Goal: Find specific page/section: Find specific page/section

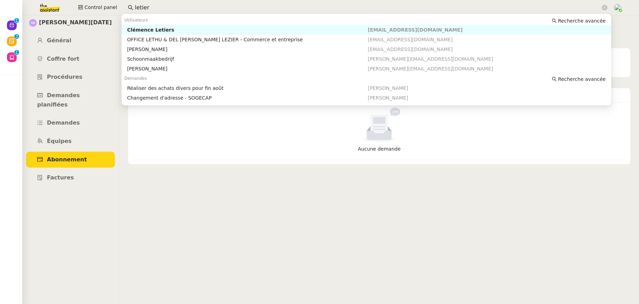
click at [136, 27] on div "Clémence Letiers" at bounding box center [247, 30] width 241 height 6
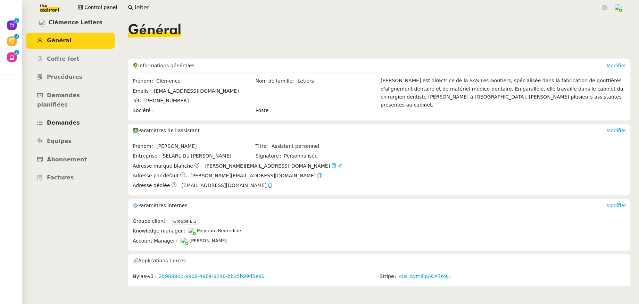
click at [78, 115] on link "Demandes" at bounding box center [70, 123] width 89 height 16
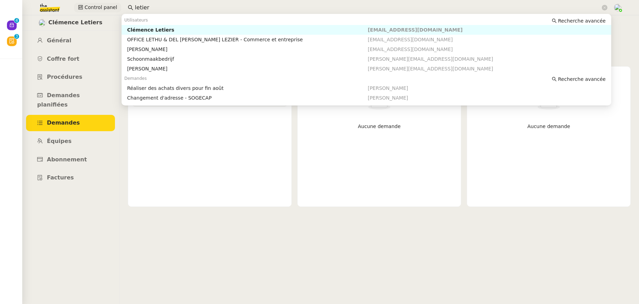
drag, startPoint x: 135, startPoint y: 4, endPoint x: 108, endPoint y: 5, distance: 27.1
click at [108, 5] on div "Control panel letier" at bounding box center [319, 7] width 604 height 15
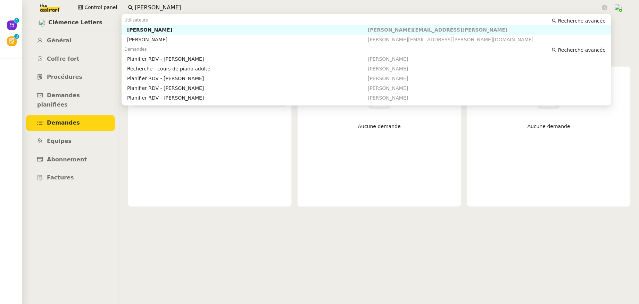
click at [134, 31] on div "Maurice N'Diaye" at bounding box center [247, 30] width 241 height 6
type input "maurice n"
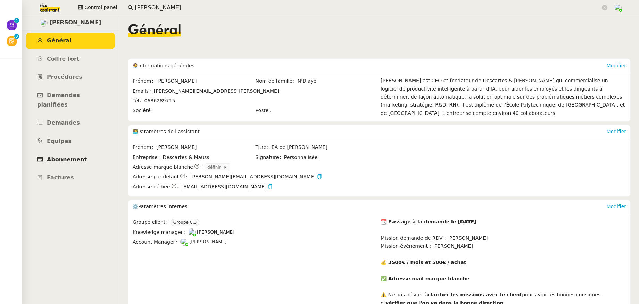
click at [77, 156] on span "Abonnement" at bounding box center [67, 159] width 40 height 7
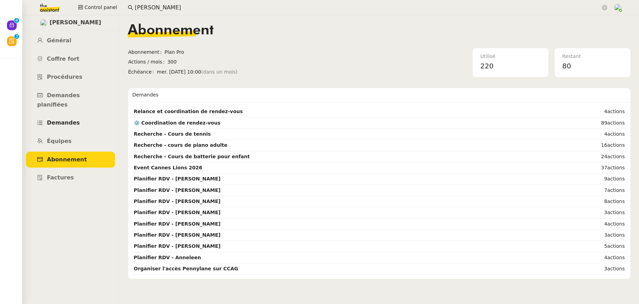
click at [58, 119] on span "Demandes" at bounding box center [63, 122] width 33 height 7
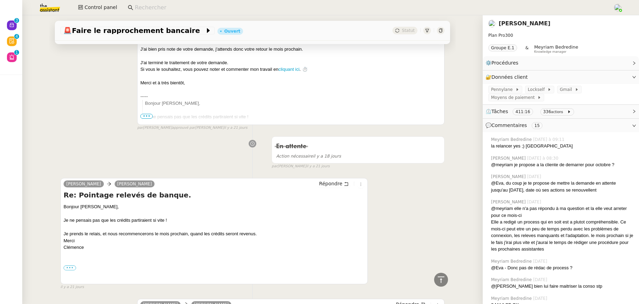
scroll to position [861, 0]
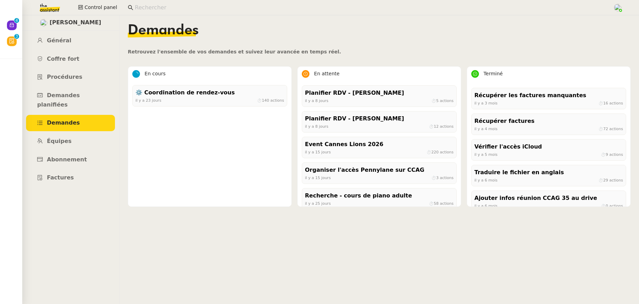
scroll to position [161, 0]
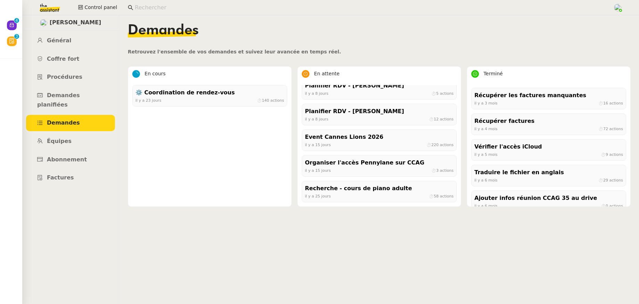
click at [343, 141] on div "Event Cannes Lions 2026" at bounding box center [379, 137] width 149 height 9
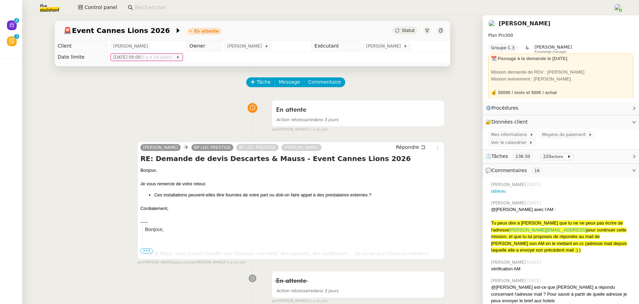
click at [502, 24] on link "Maurice N'Diaye" at bounding box center [525, 23] width 52 height 7
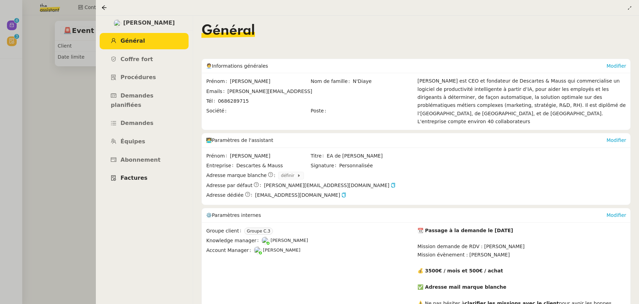
click at [139, 175] on span "Factures" at bounding box center [133, 178] width 27 height 7
click at [105, 8] on icon at bounding box center [104, 8] width 6 height 6
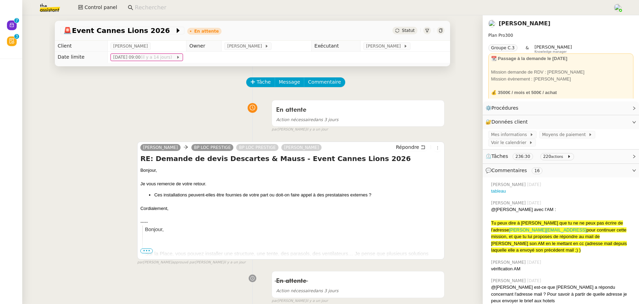
click at [172, 10] on input at bounding box center [370, 7] width 471 height 9
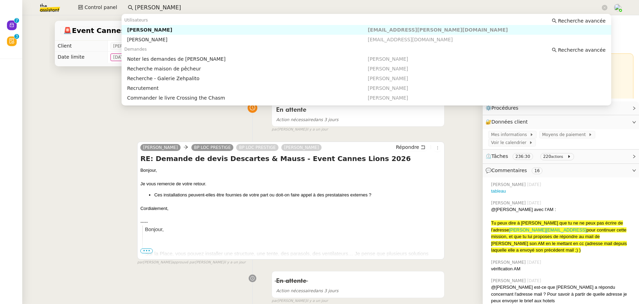
click at [168, 27] on div "Mark Collins" at bounding box center [247, 30] width 241 height 6
type input "marc collins"
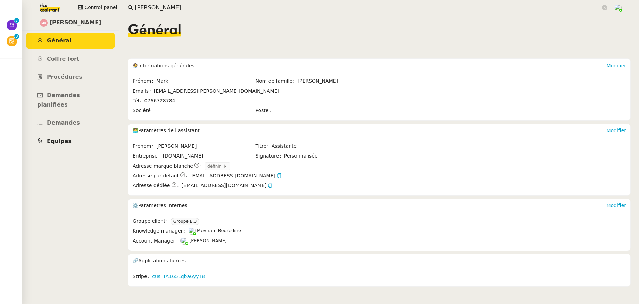
click at [53, 138] on span "Équipes" at bounding box center [59, 141] width 25 height 7
